Goal: Transaction & Acquisition: Download file/media

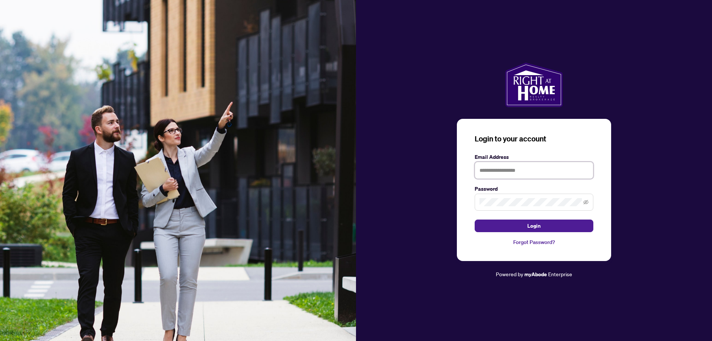
click at [513, 168] on input "text" at bounding box center [533, 170] width 119 height 17
type input "**********"
click at [474, 220] on button "Login" at bounding box center [533, 226] width 119 height 13
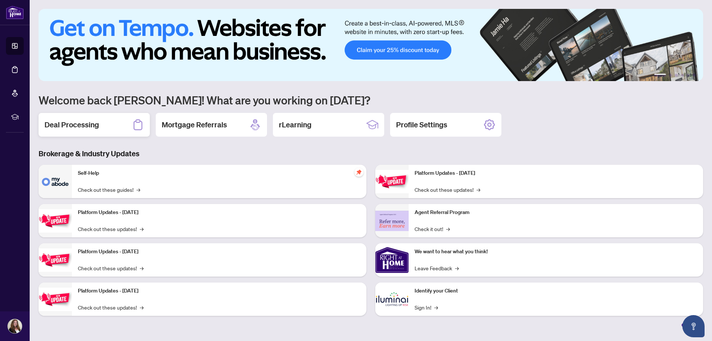
click at [91, 128] on h2 "Deal Processing" at bounding box center [71, 125] width 54 height 10
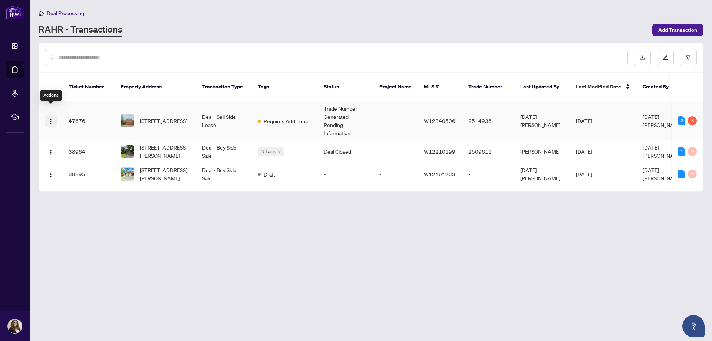
click at [52, 119] on img "button" at bounding box center [51, 122] width 6 height 6
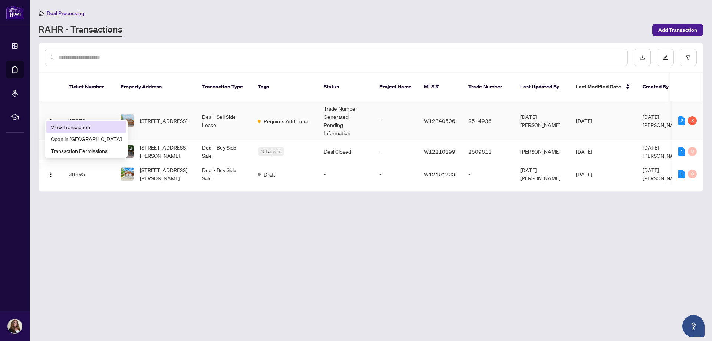
click at [66, 125] on span "View Transaction" at bounding box center [86, 127] width 71 height 8
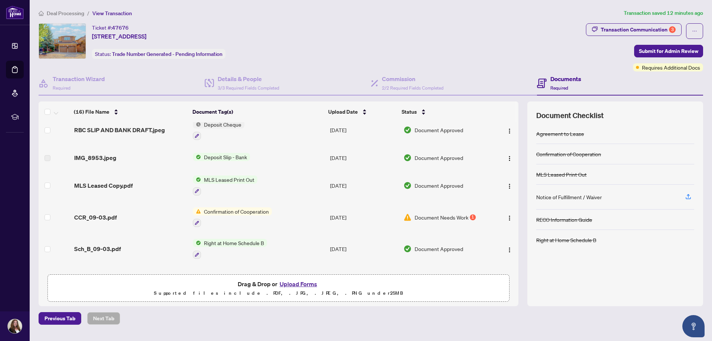
scroll to position [196, 0]
click at [108, 213] on span "CCR_09-03.pdf" at bounding box center [95, 217] width 43 height 9
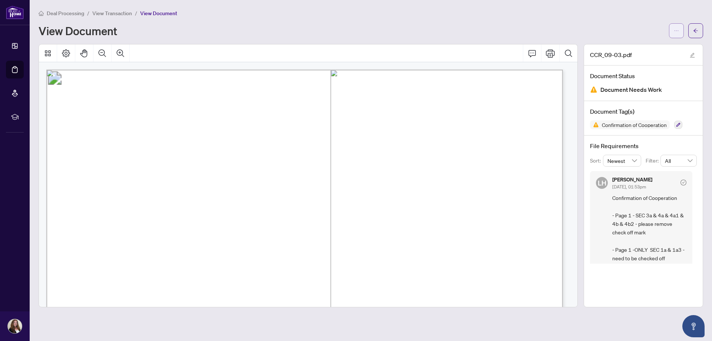
click at [675, 26] on span "button" at bounding box center [675, 31] width 5 height 12
click at [629, 44] on span "Download" at bounding box center [649, 47] width 56 height 8
